Goal: Task Accomplishment & Management: Manage account settings

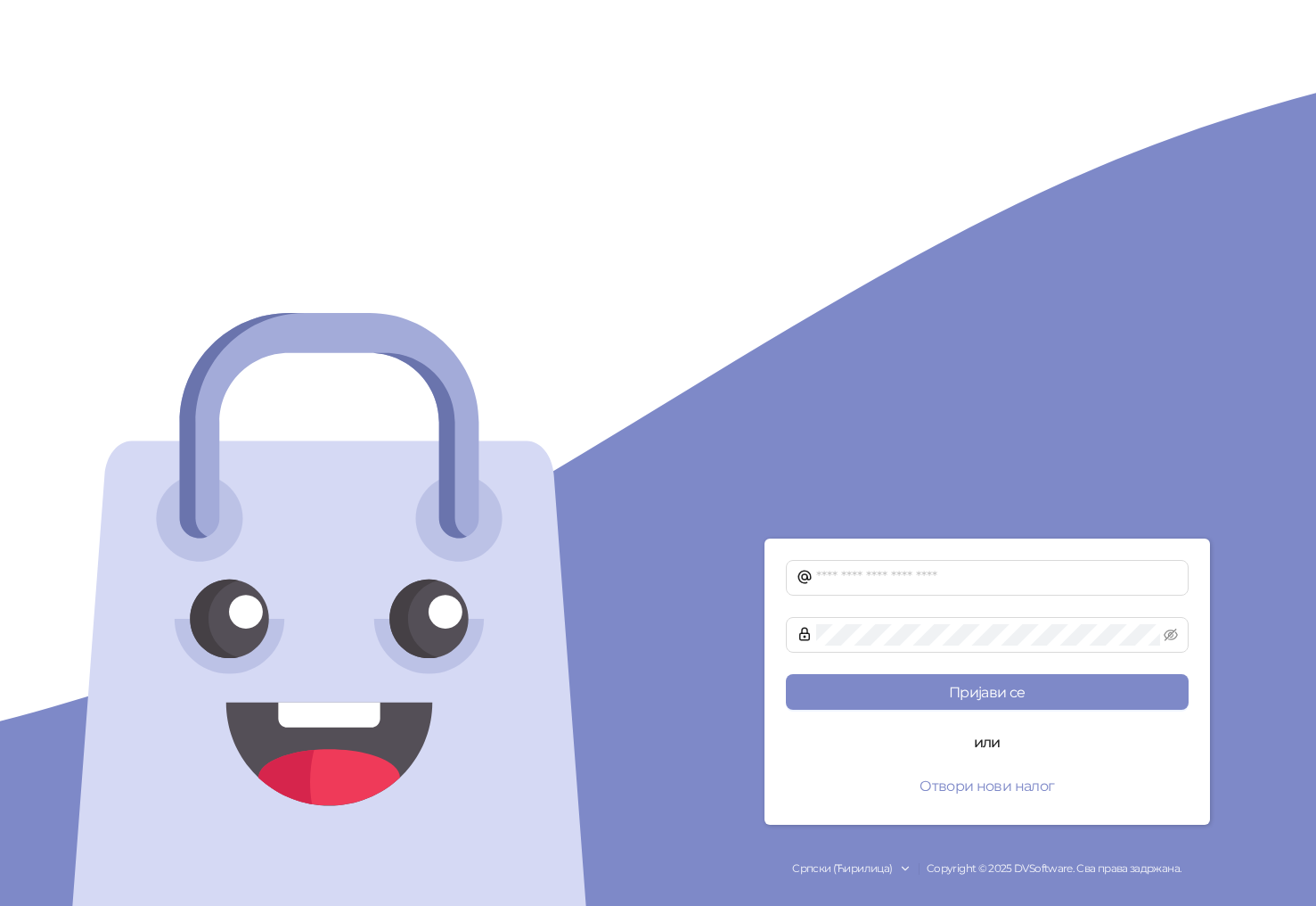
click at [949, 598] on form "Пријави се или Отвори нови налог" at bounding box center [987, 681] width 446 height 287
click at [952, 565] on span at bounding box center [987, 577] width 403 height 36
type input "**********"
click at [786, 674] on button "Пријави се" at bounding box center [987, 691] width 403 height 36
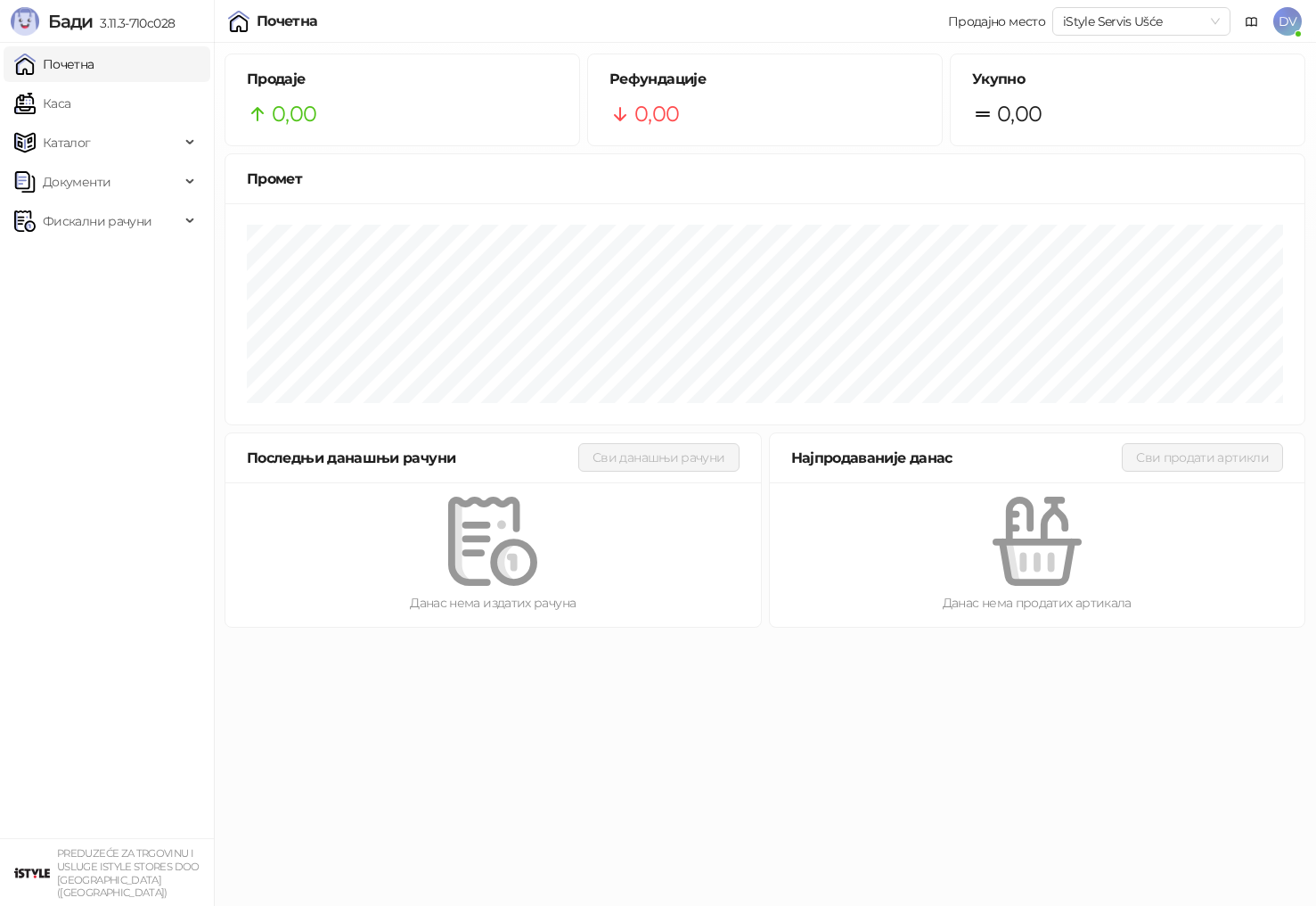
click at [1290, 17] on span "DV" at bounding box center [1287, 20] width 28 height 28
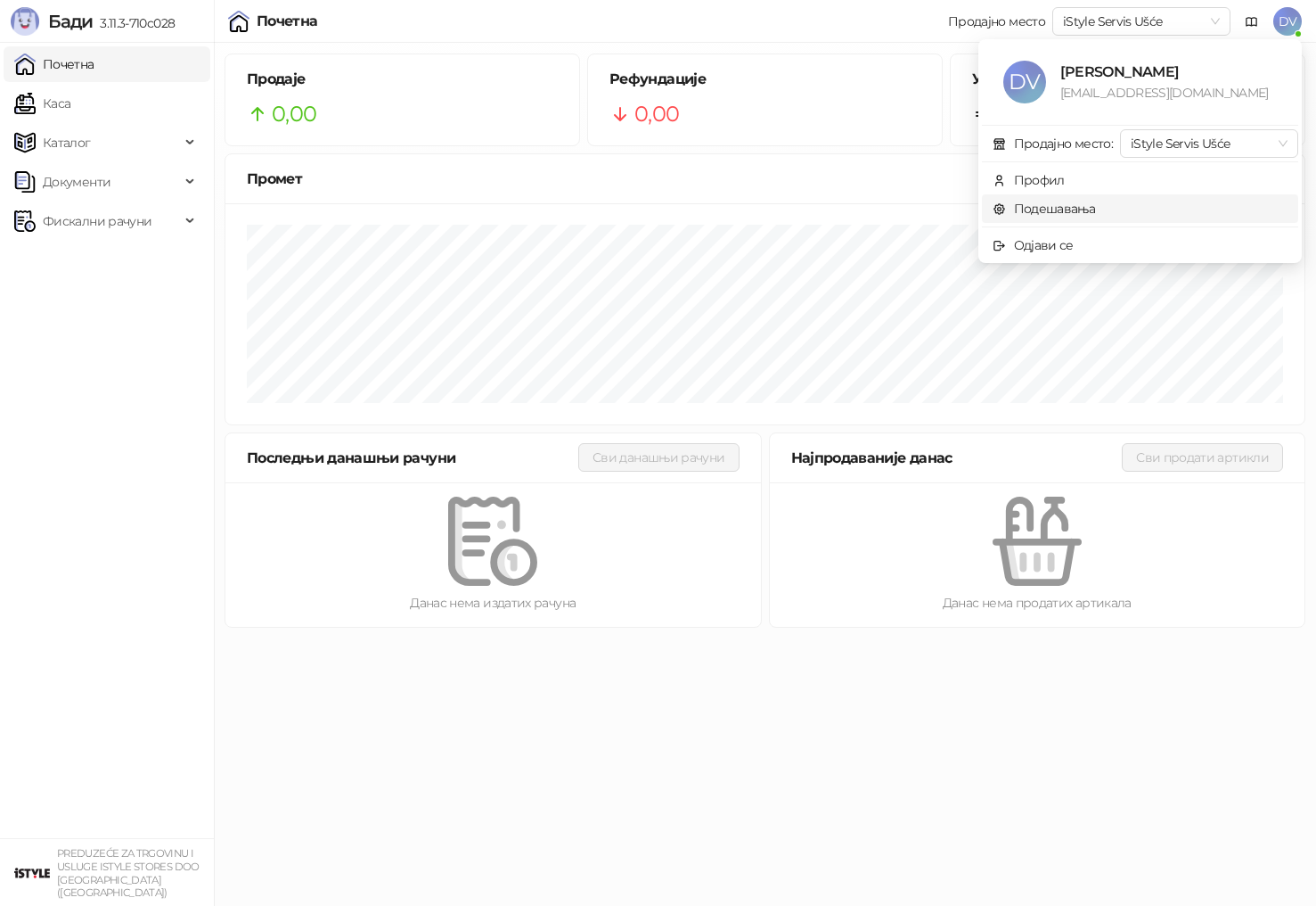
click at [1040, 217] on link "Подешавања" at bounding box center [1044, 208] width 104 height 16
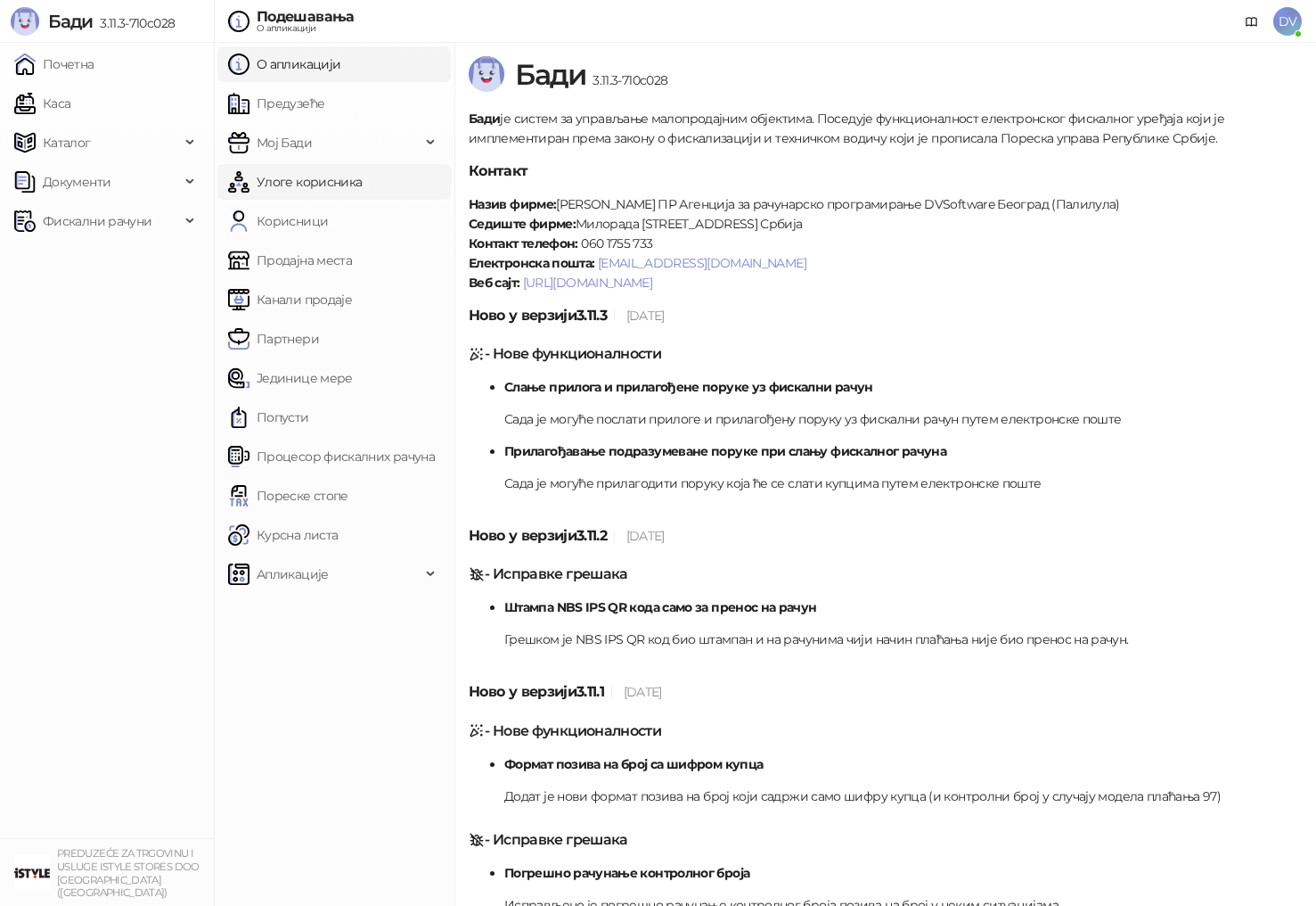
click at [356, 191] on link "Улоге корисника" at bounding box center [295, 181] width 134 height 36
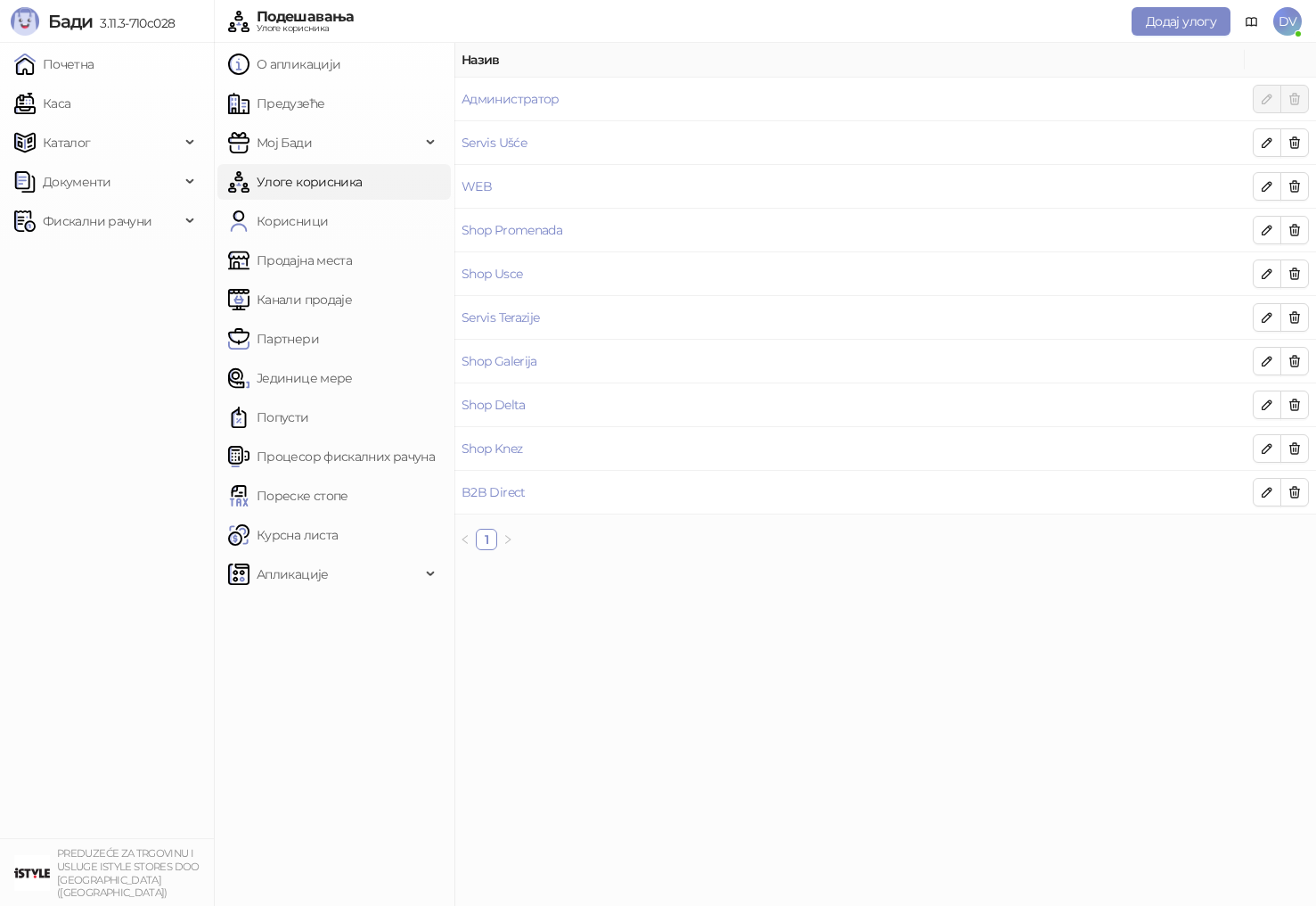
click at [1290, 14] on span "DV" at bounding box center [1287, 20] width 28 height 28
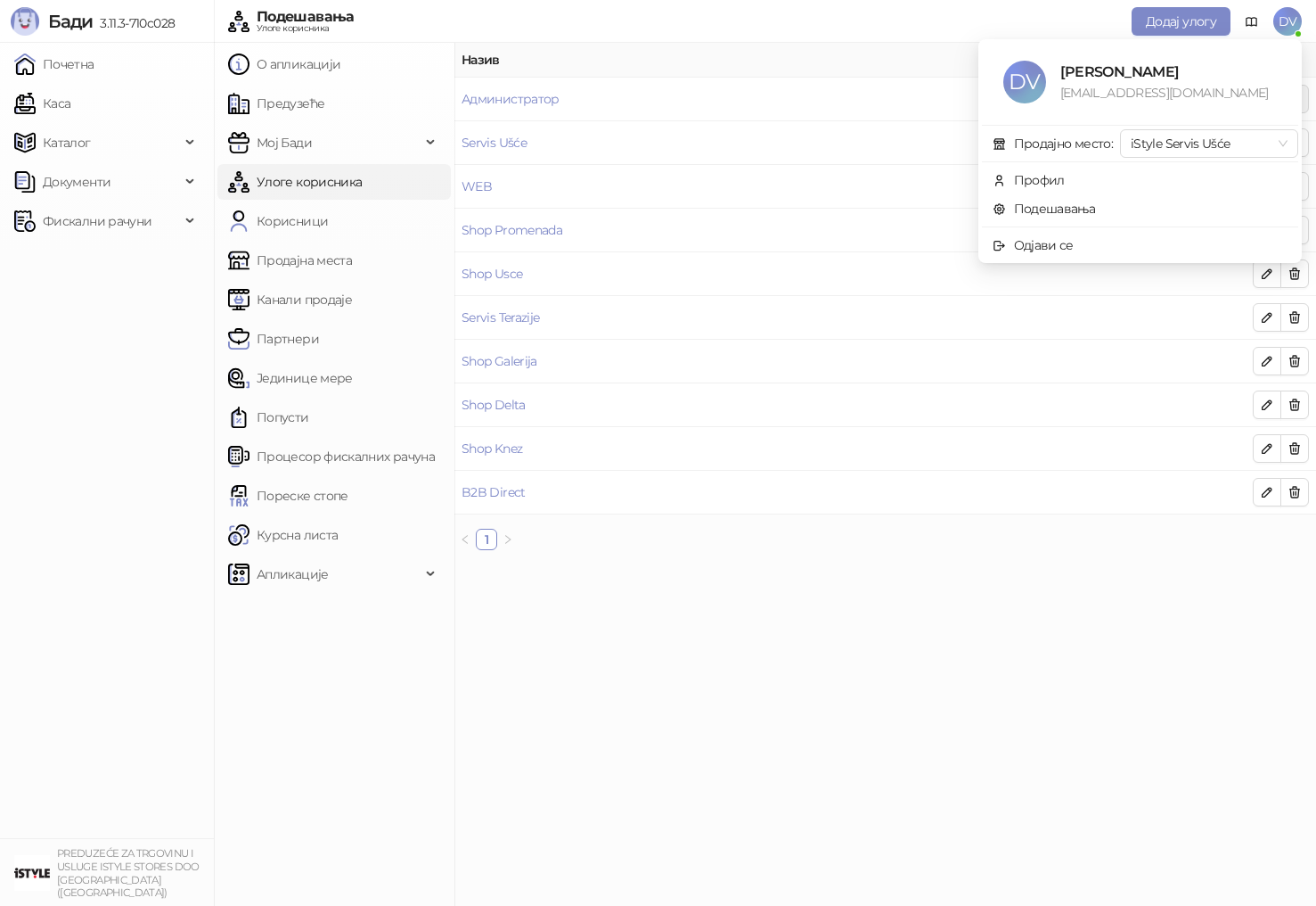
click at [1294, 15] on span "DV" at bounding box center [1287, 20] width 28 height 28
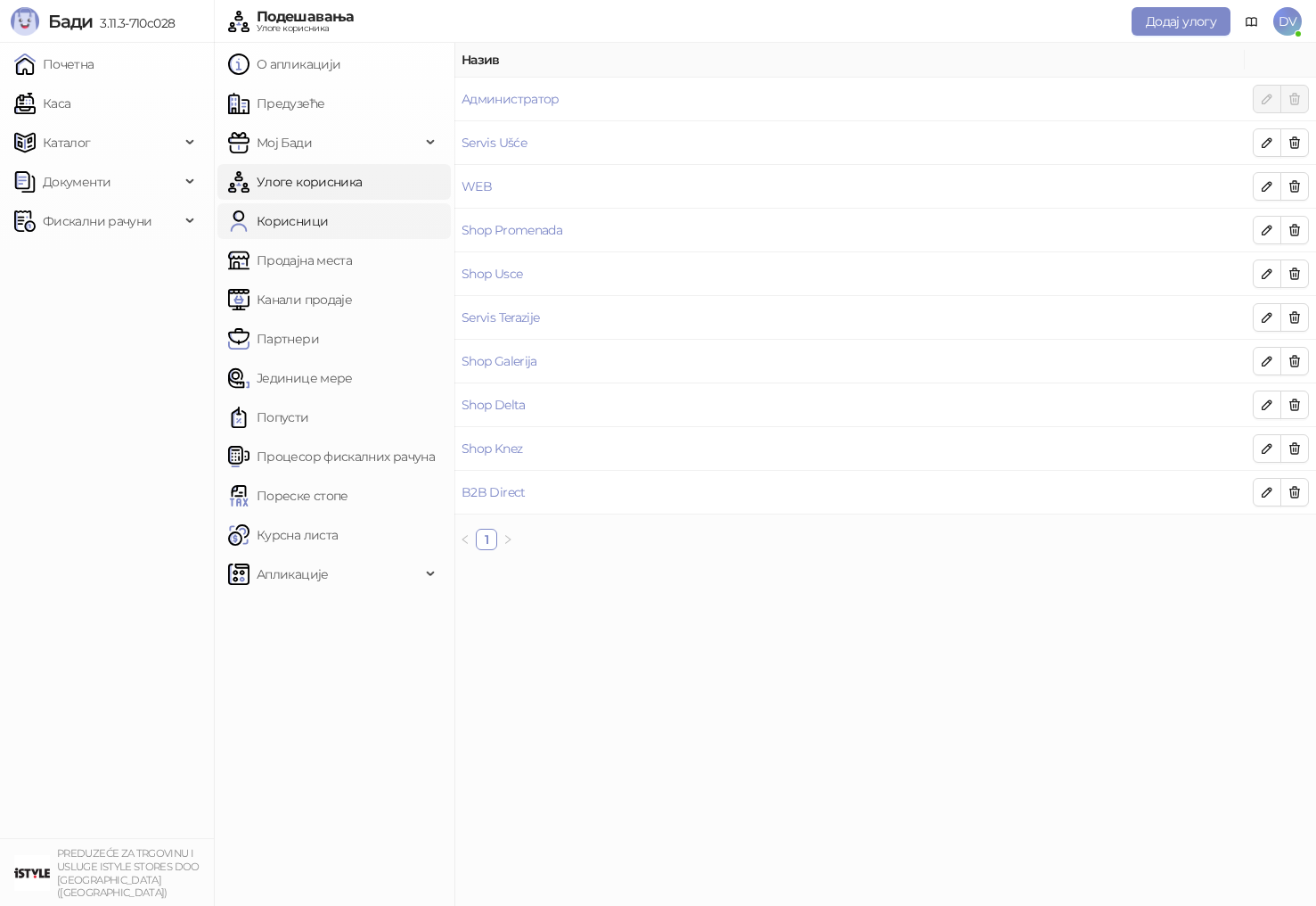
click at [328, 221] on link "Корисници" at bounding box center [278, 221] width 100 height 36
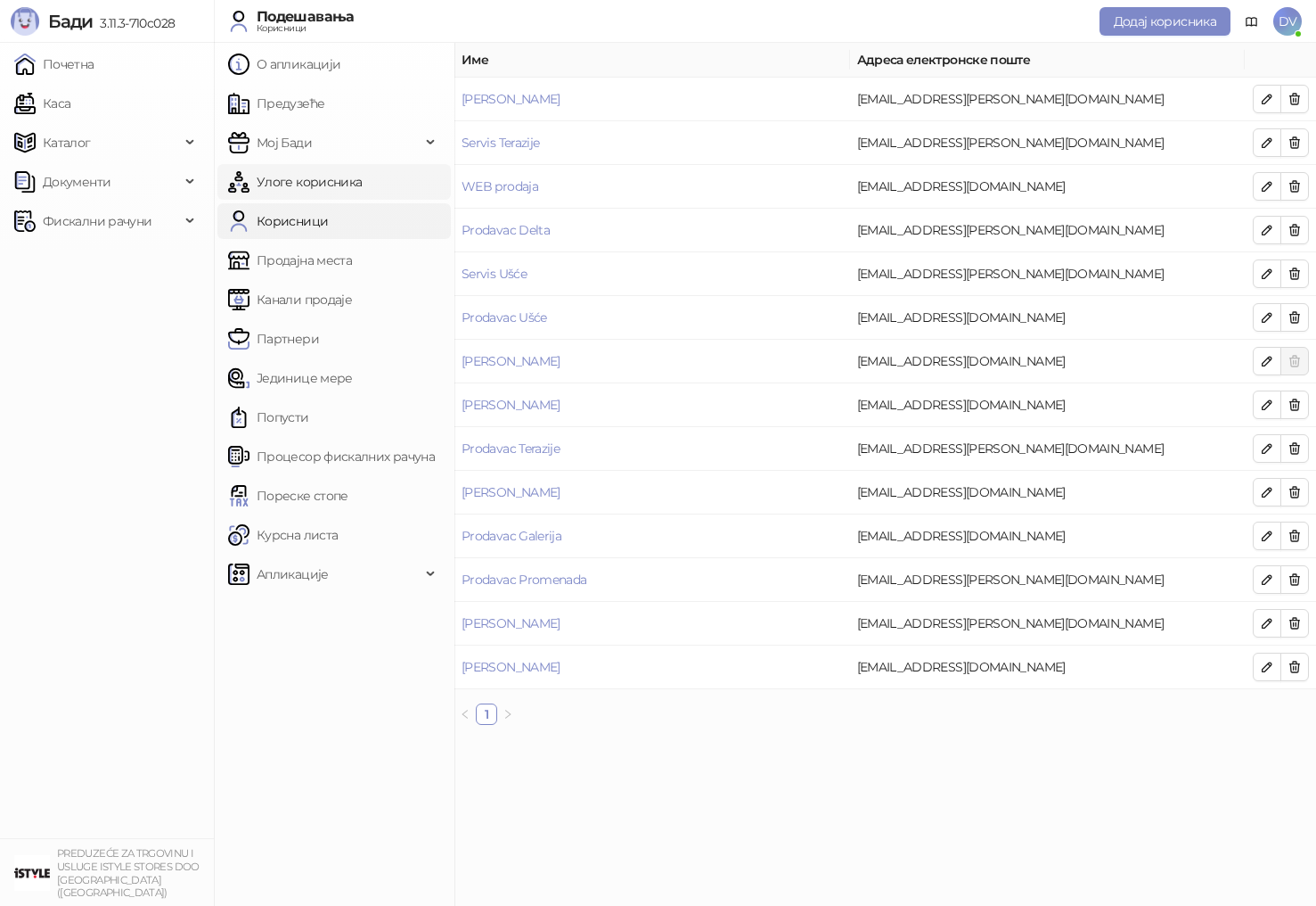
click at [359, 188] on link "Улоге корисника" at bounding box center [295, 181] width 134 height 36
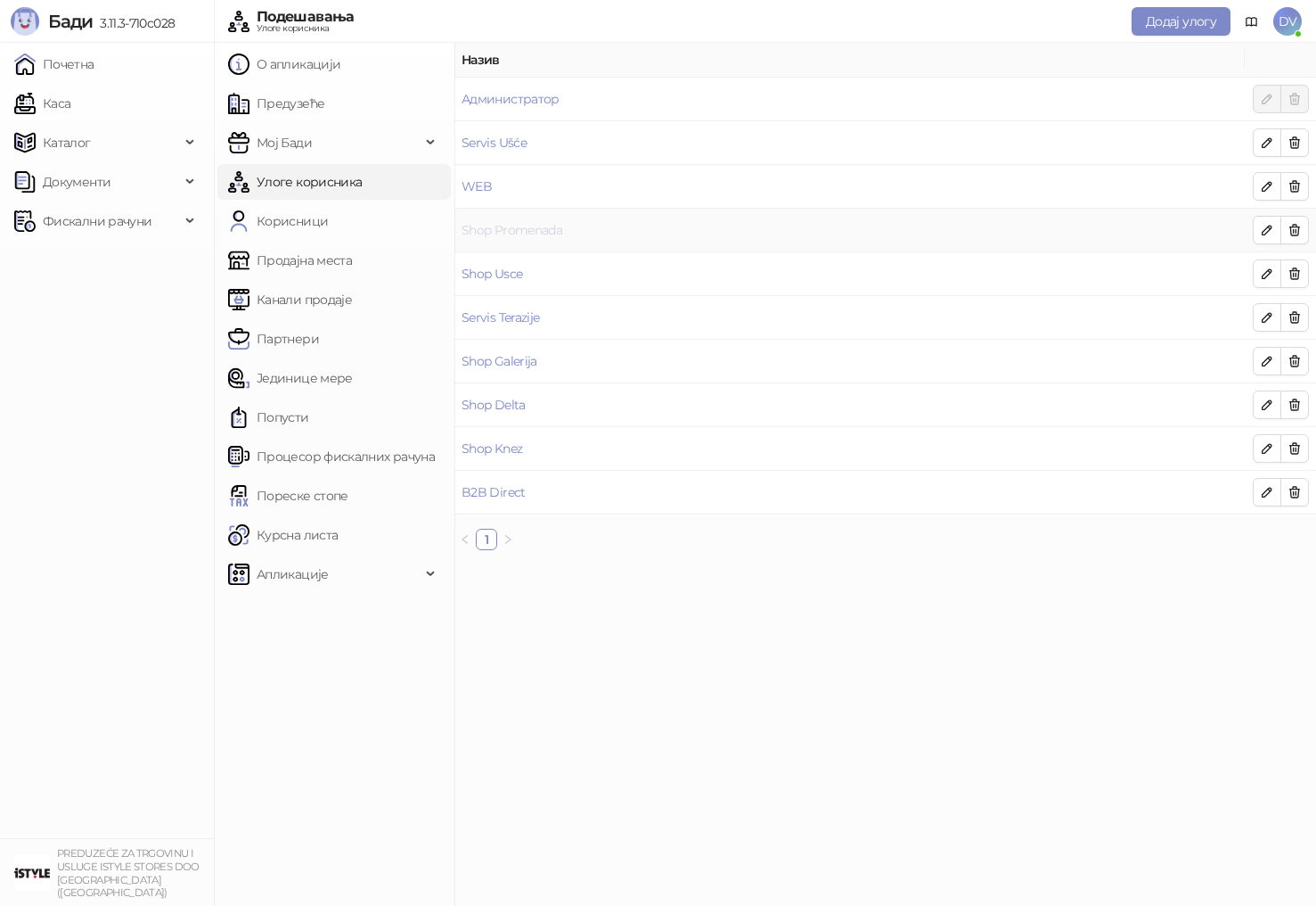
click at [536, 231] on link "Shop Promenada" at bounding box center [512, 229] width 101 height 16
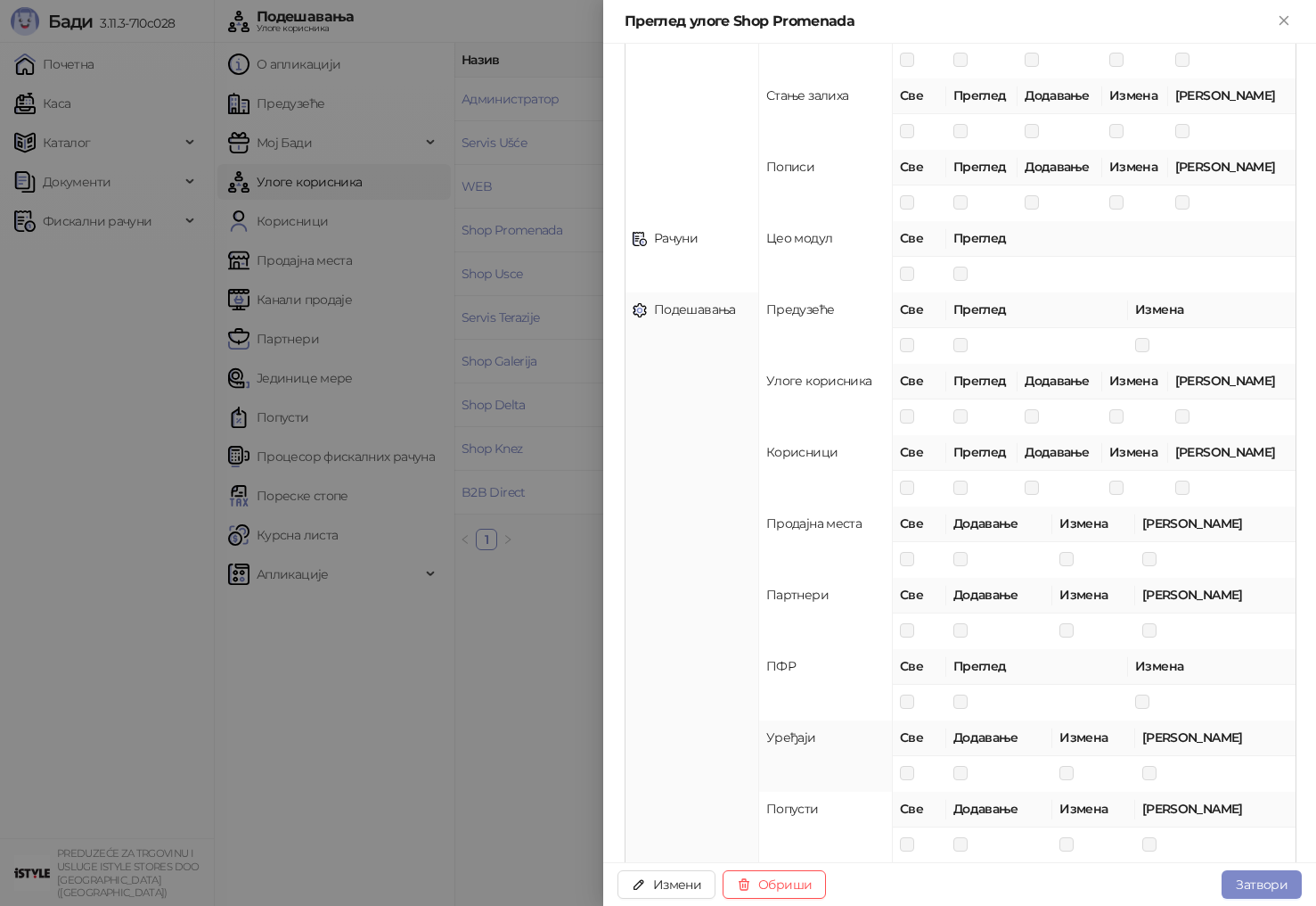
scroll to position [1227, 0]
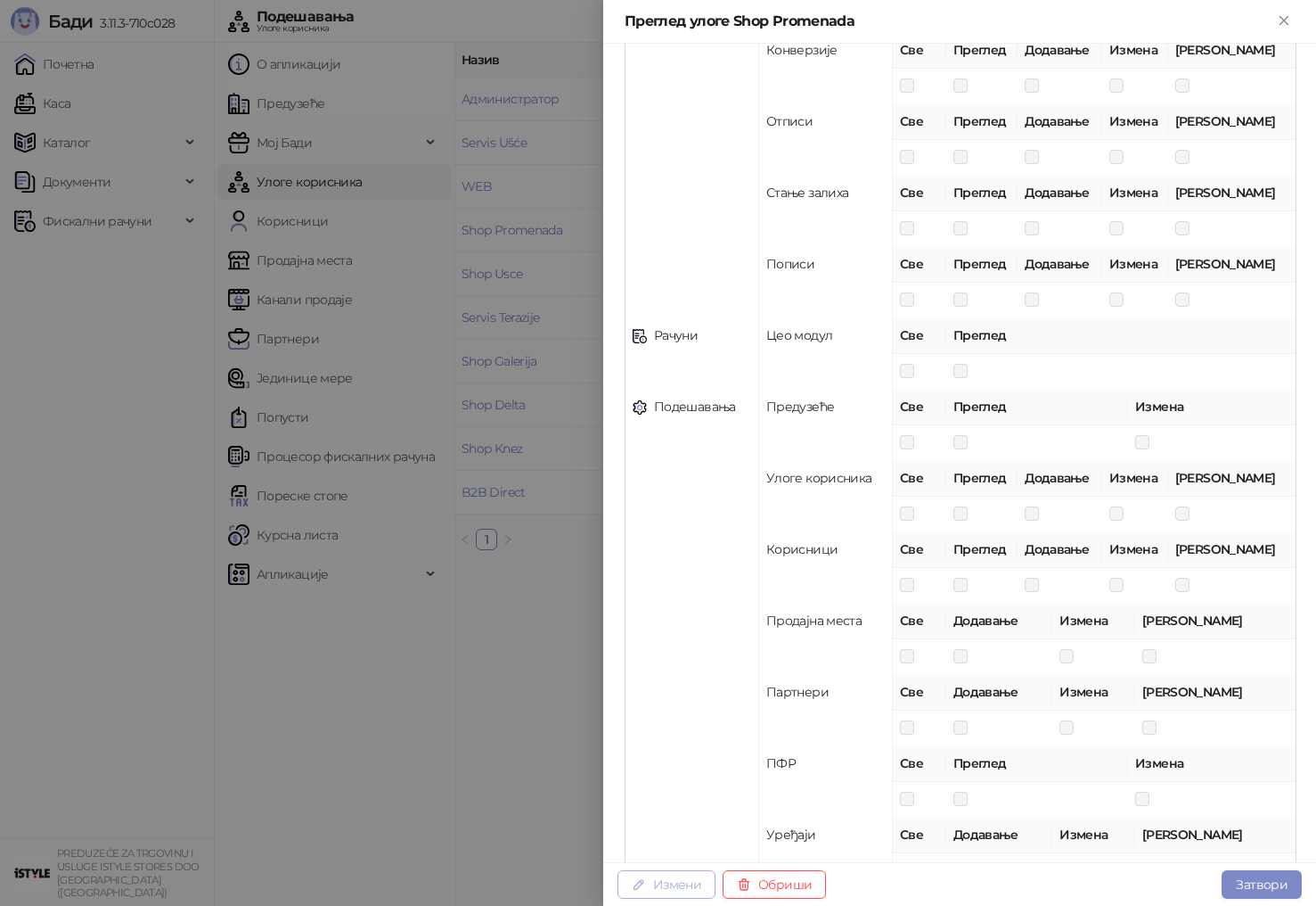
click at [678, 888] on button "Измени" at bounding box center [666, 884] width 98 height 28
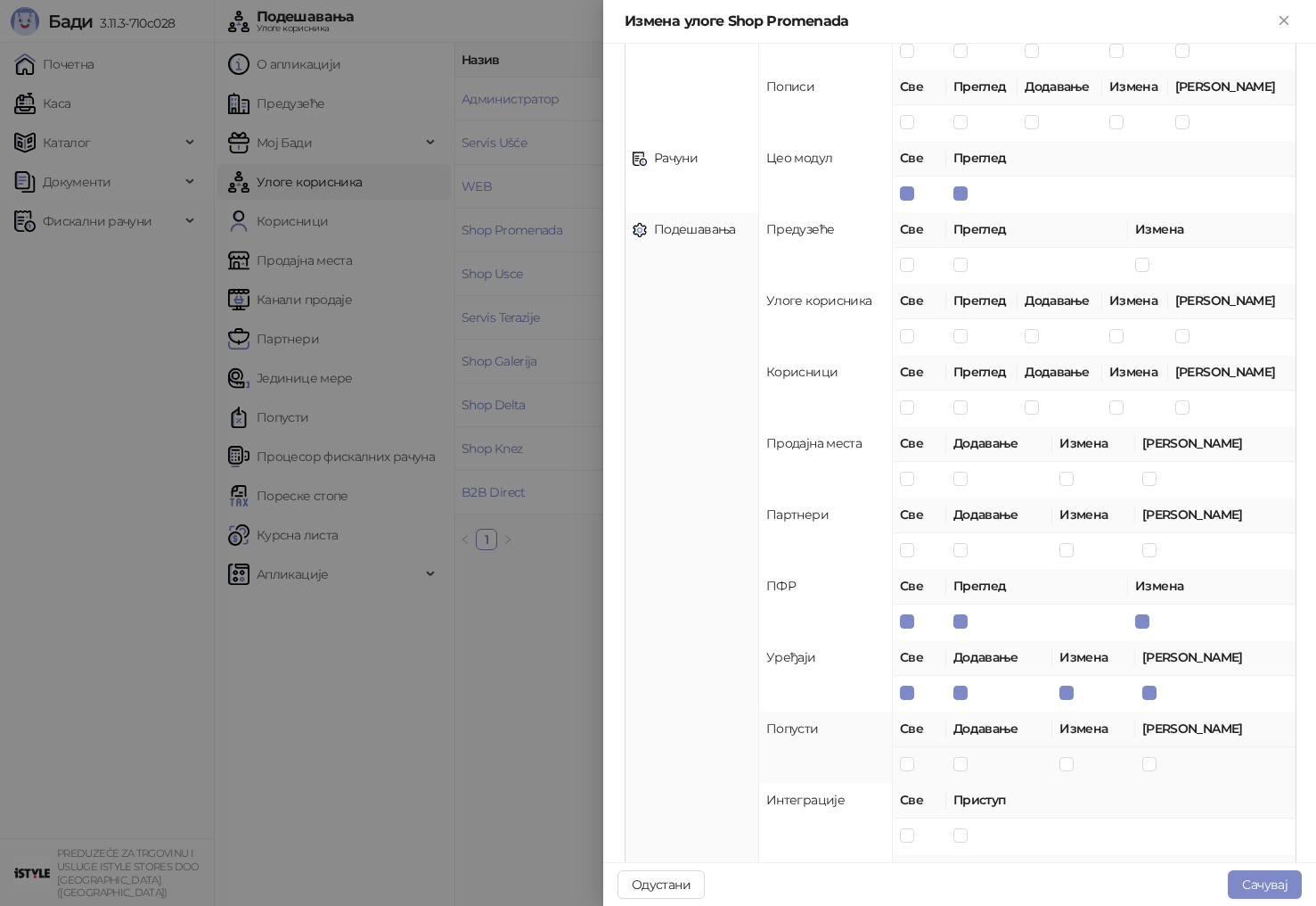
scroll to position [1414, 0]
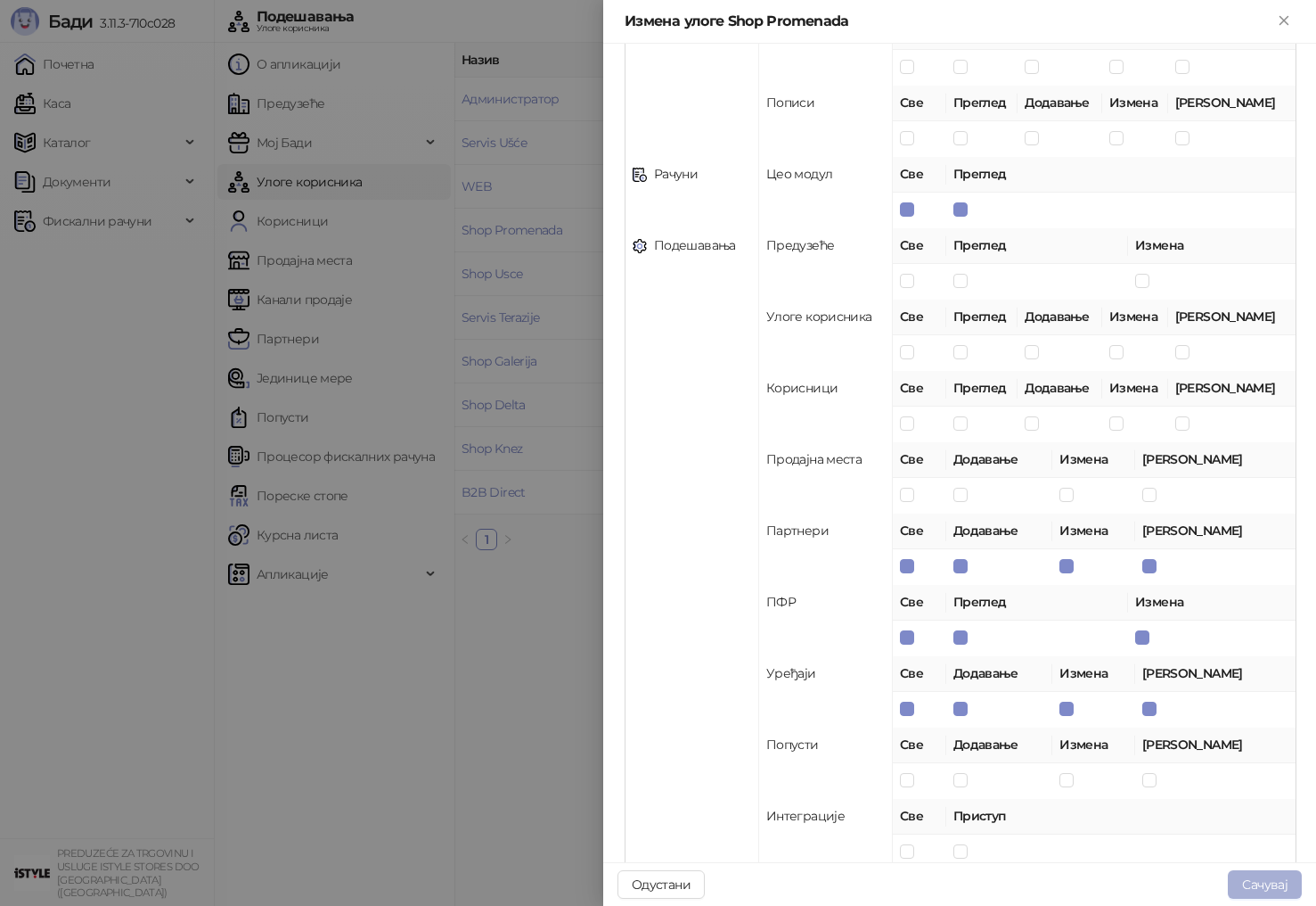
click at [1253, 879] on button "Сачувај" at bounding box center [1265, 884] width 74 height 28
